Goal: Information Seeking & Learning: Find specific fact

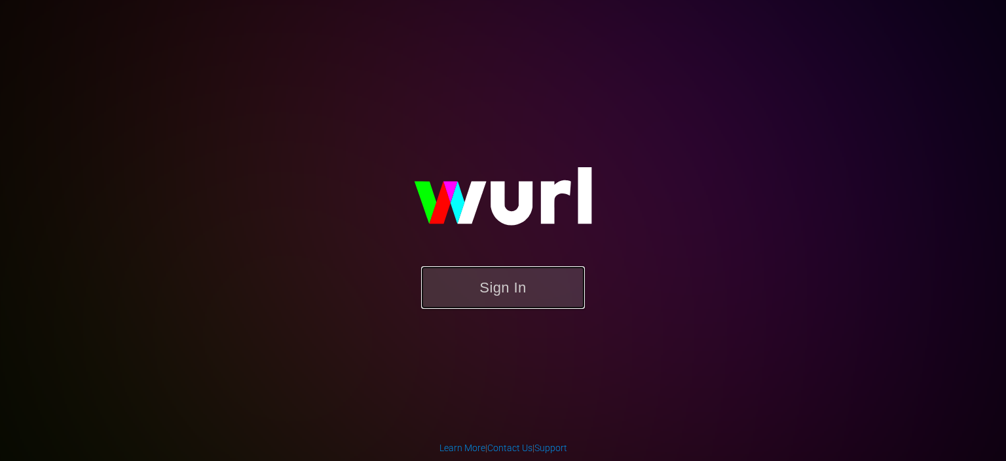
click at [474, 295] on button "Sign In" at bounding box center [503, 287] width 164 height 43
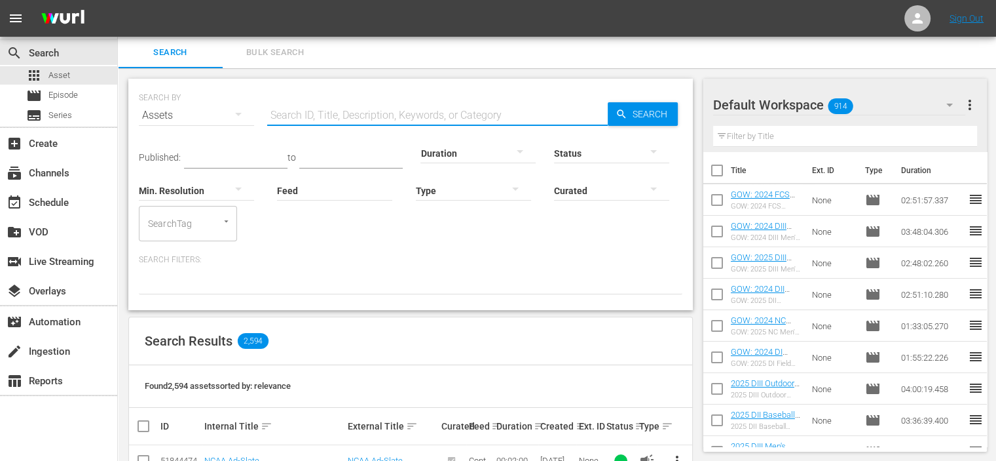
click at [337, 111] on input "text" at bounding box center [437, 115] width 341 height 31
click at [355, 107] on input "quarterfinals" at bounding box center [437, 115] width 341 height 31
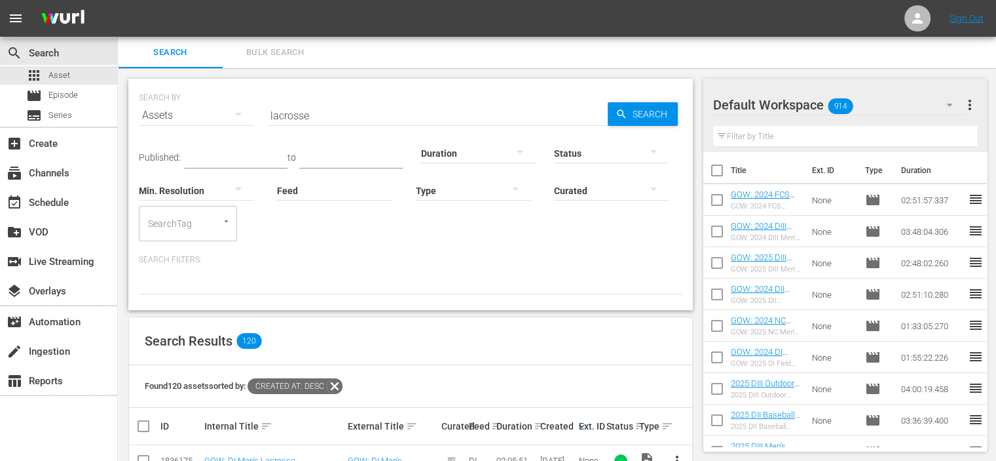
click at [324, 119] on input "lacrosse" at bounding box center [437, 115] width 341 height 31
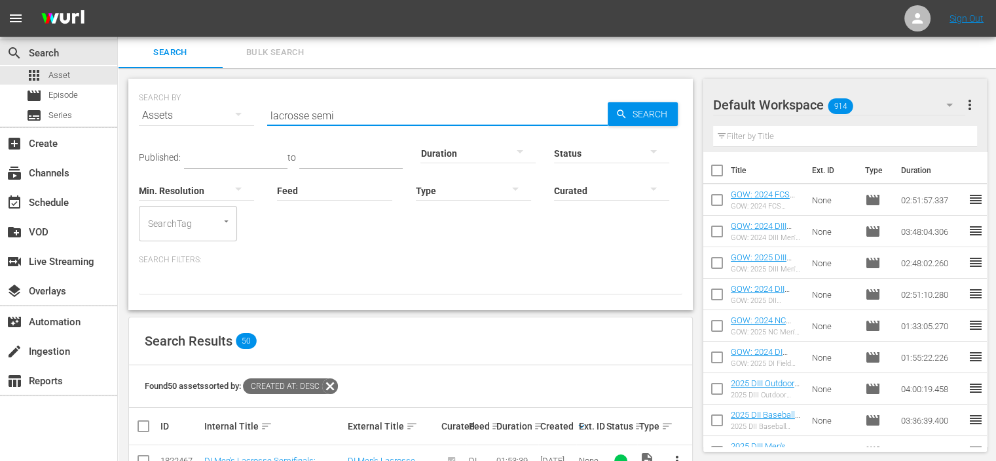
drag, startPoint x: 333, startPoint y: 119, endPoint x: 312, endPoint y: 115, distance: 22.0
click at [312, 115] on input "lacrosse semi" at bounding box center [437, 115] width 341 height 31
type input "lacrosse quarter"
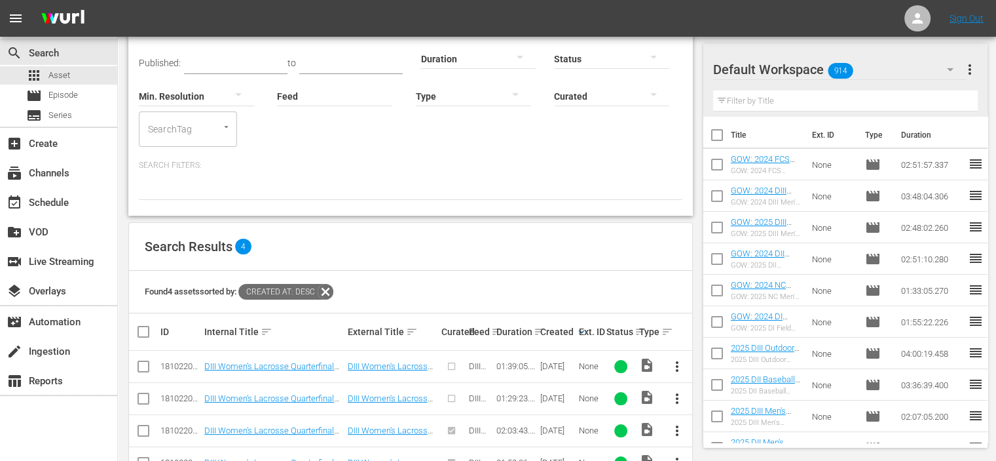
scroll to position [136, 0]
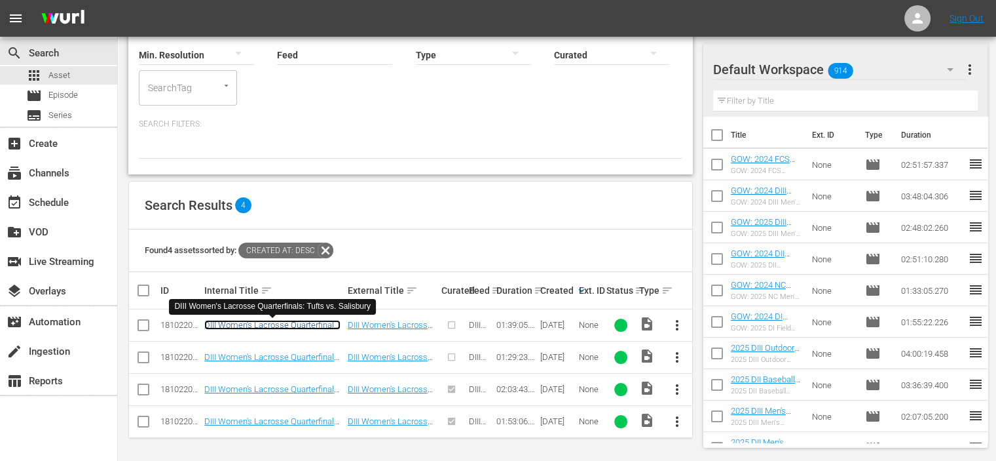
click at [238, 320] on link "DIII Women's Lacrosse Quarterfinals: Tufts vs. Salisbury" at bounding box center [272, 330] width 136 height 20
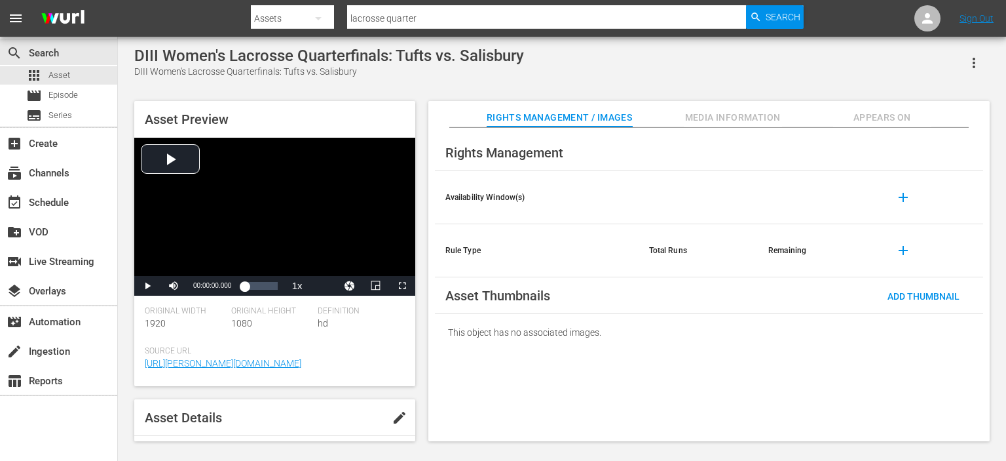
click at [706, 120] on span "Media Information" at bounding box center [733, 117] width 98 height 16
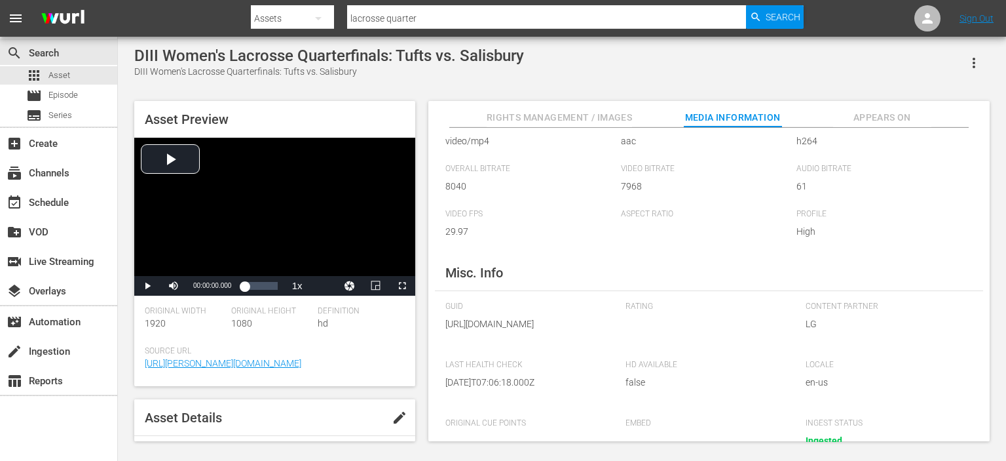
scroll to position [131, 0]
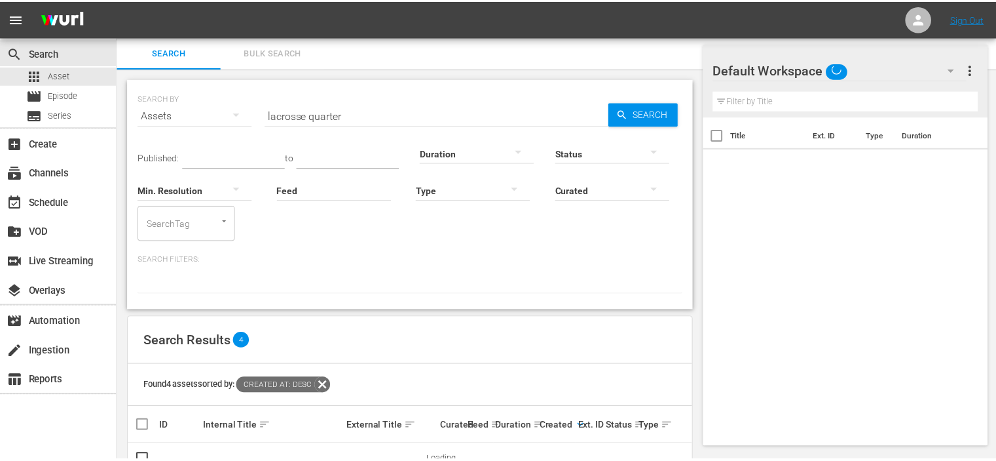
scroll to position [39, 0]
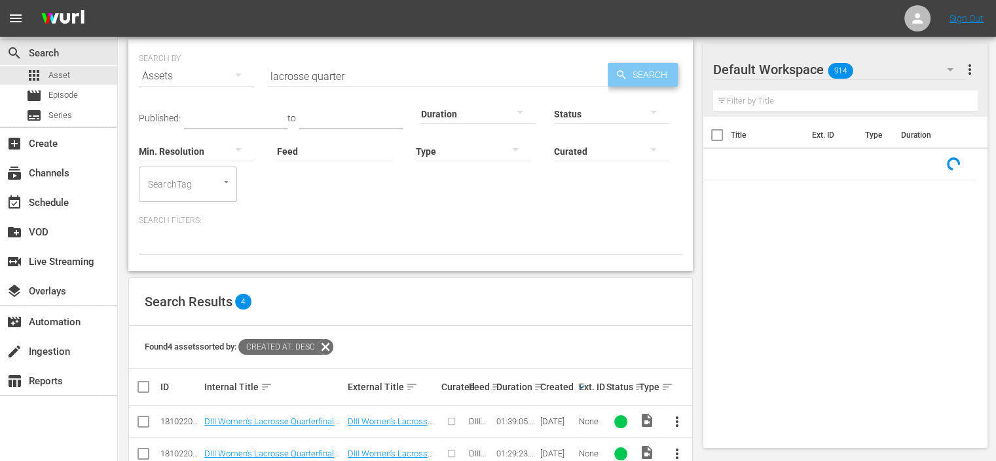
click at [631, 76] on span "Search" at bounding box center [653, 75] width 50 height 24
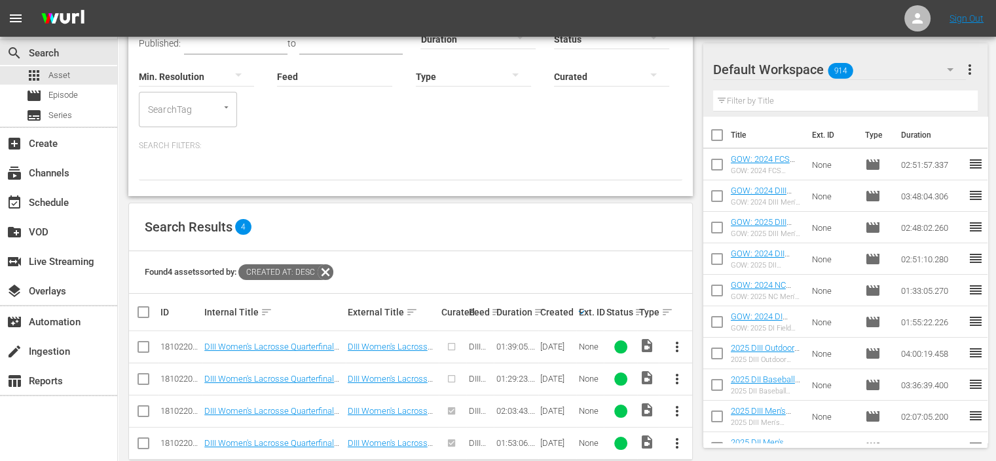
scroll to position [136, 0]
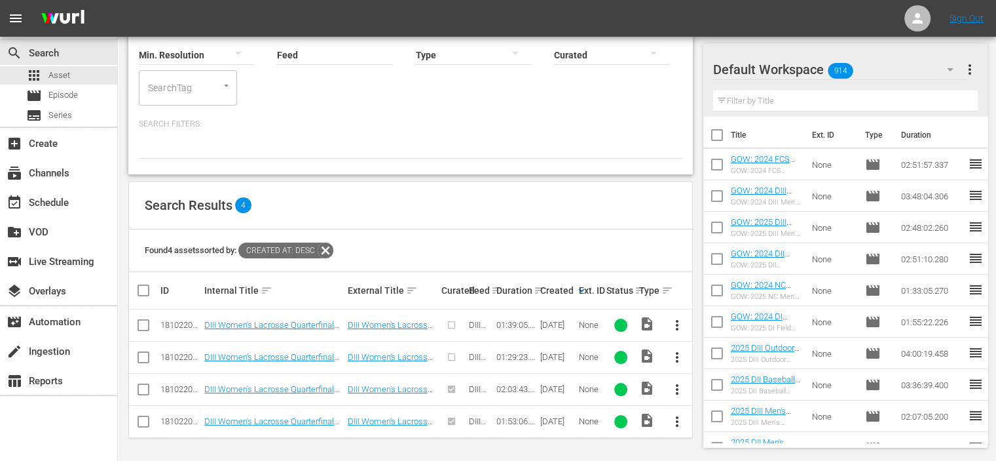
click at [569, 328] on div "[DATE]" at bounding box center [557, 325] width 35 height 10
click at [579, 288] on div "Ext. ID" at bounding box center [590, 290] width 24 height 10
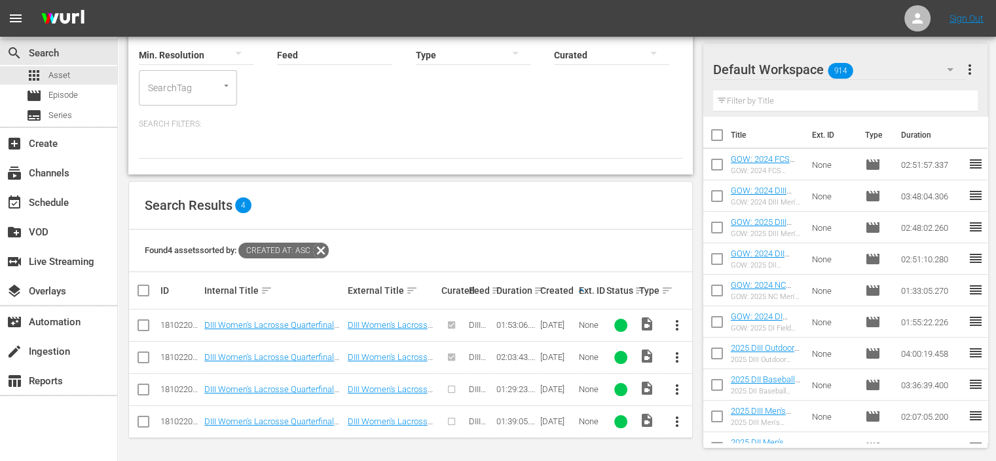
click at [568, 371] on td "[DATE]" at bounding box center [557, 357] width 39 height 32
click at [571, 350] on td "[DATE]" at bounding box center [557, 357] width 39 height 32
click at [564, 371] on td "[DATE]" at bounding box center [557, 357] width 39 height 32
click at [574, 386] on div "[DATE]" at bounding box center [557, 389] width 35 height 10
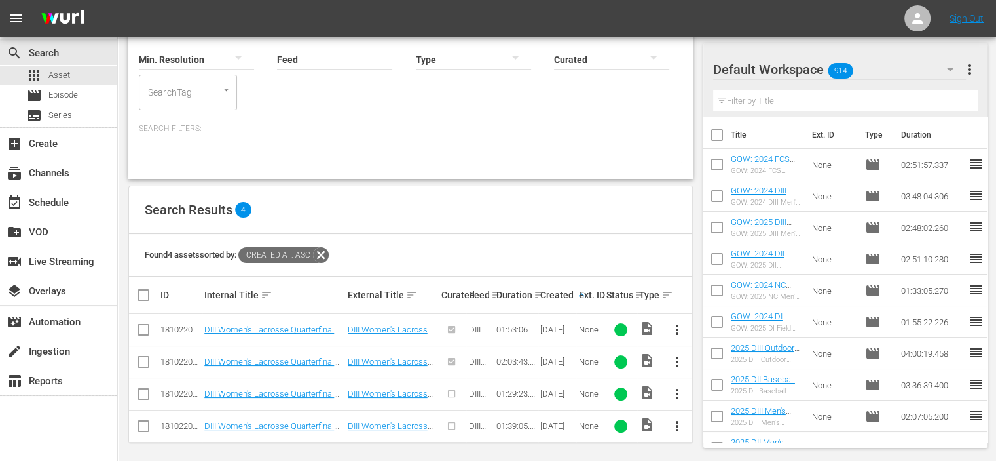
scroll to position [0, 0]
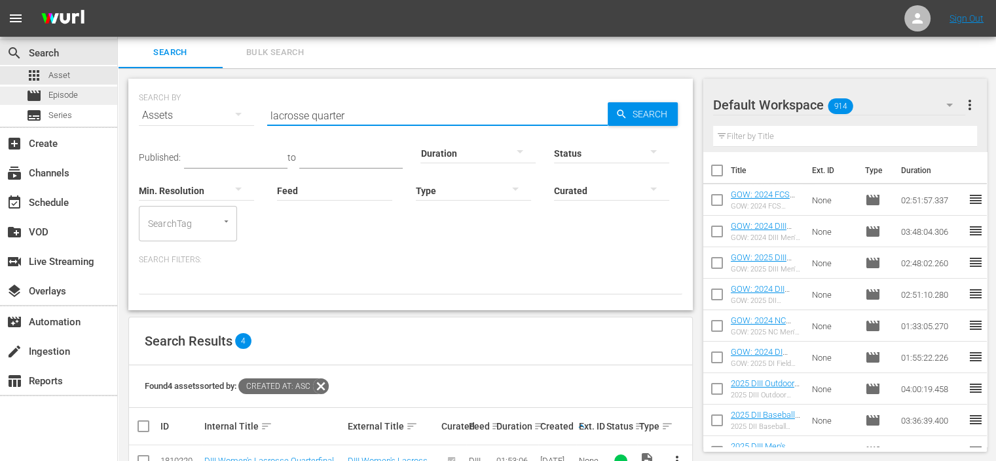
drag, startPoint x: 377, startPoint y: 107, endPoint x: 62, endPoint y: 89, distance: 316.3
click at [118, 0] on div "search Search apps Asset movie Episode subtitles Series add_box Create subscrip…" at bounding box center [557, 0] width 878 height 0
type input "lacrosse"
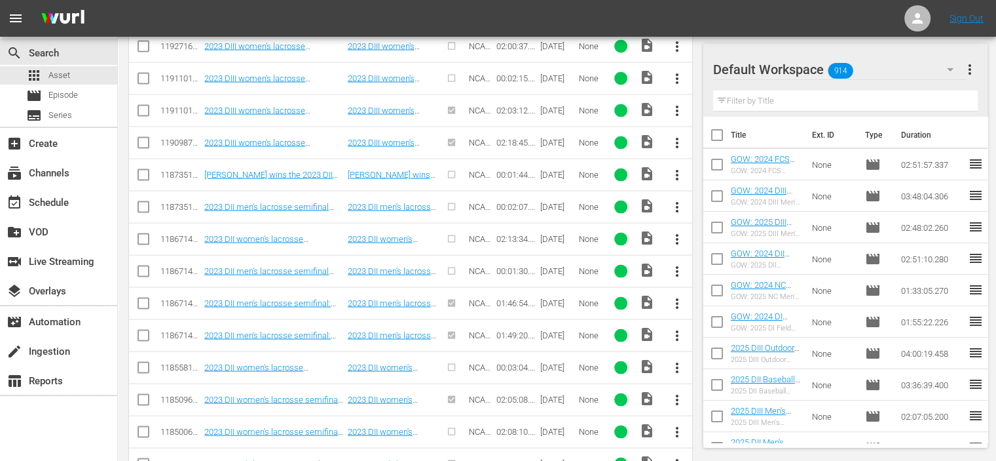
scroll to position [3236, 0]
